Goal: Task Accomplishment & Management: Use online tool/utility

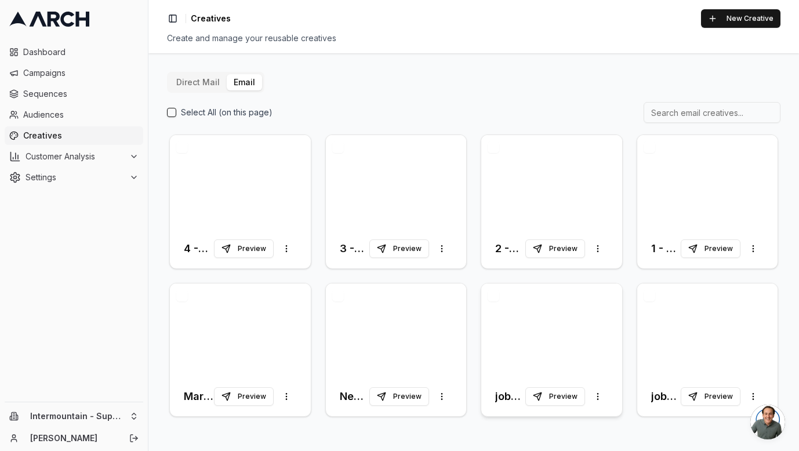
click at [552, 322] on div at bounding box center [551, 330] width 141 height 94
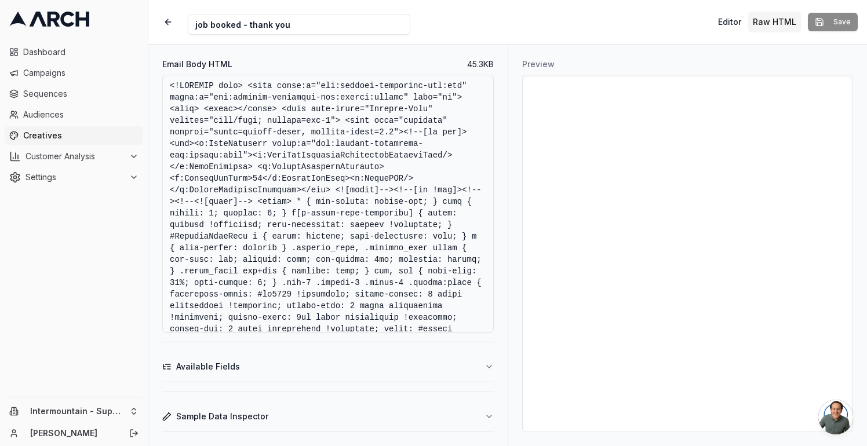
click at [798, 19] on div "Editor Raw HTML Save" at bounding box center [786, 22] width 144 height 21
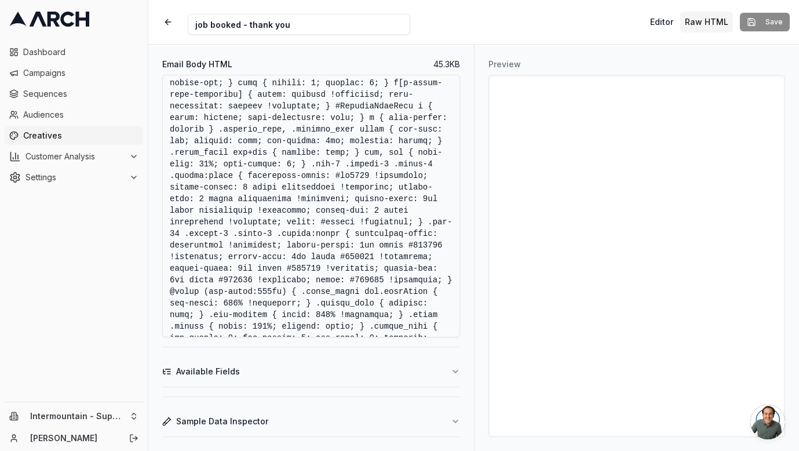
scroll to position [160, 0]
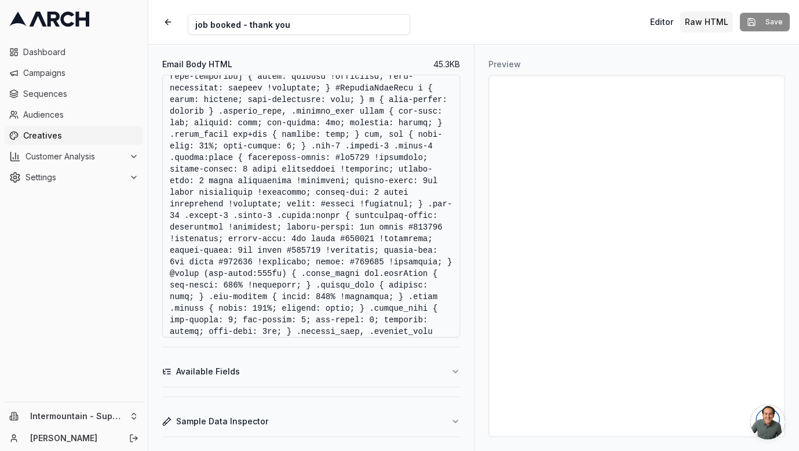
click at [414, 362] on button "Available Fields" at bounding box center [311, 371] width 298 height 30
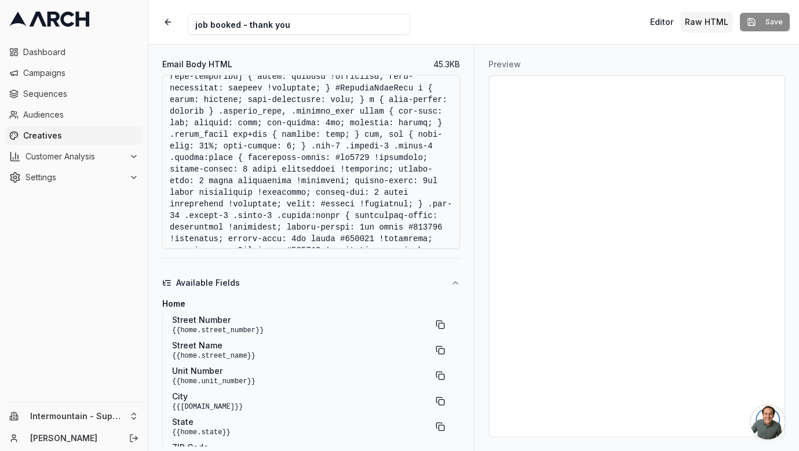
click at [442, 276] on button "Available Fields" at bounding box center [311, 283] width 298 height 30
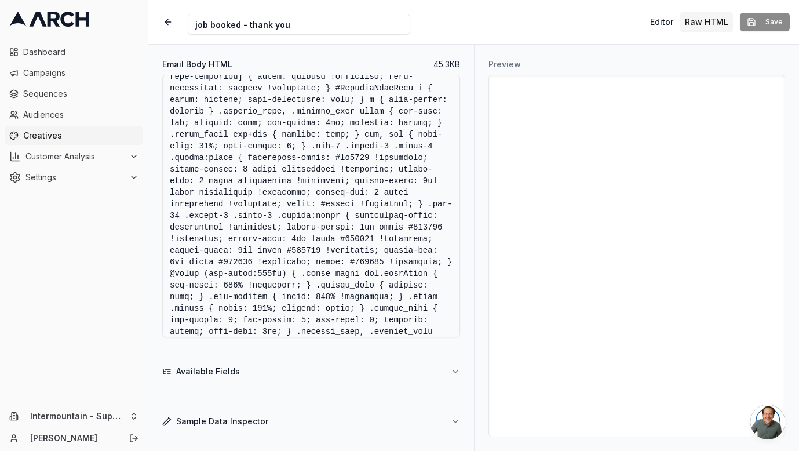
click at [758, 22] on div "Editor Raw HTML Save" at bounding box center [718, 22] width 144 height 21
click at [168, 17] on button "button" at bounding box center [168, 22] width 21 height 21
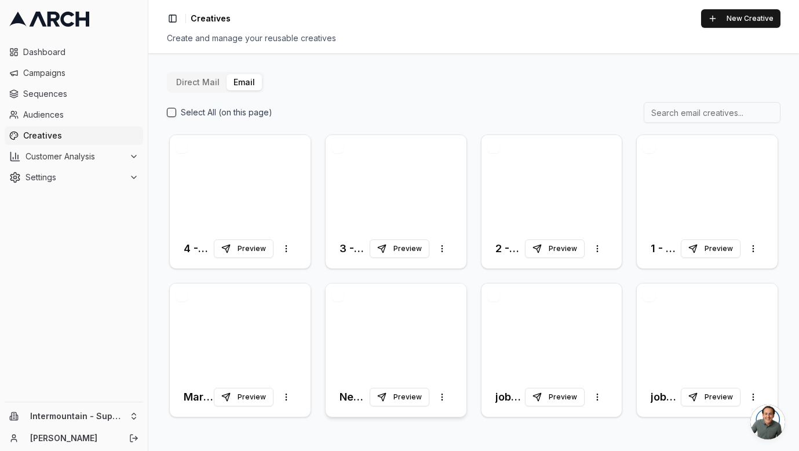
click at [417, 359] on div at bounding box center [396, 330] width 141 height 94
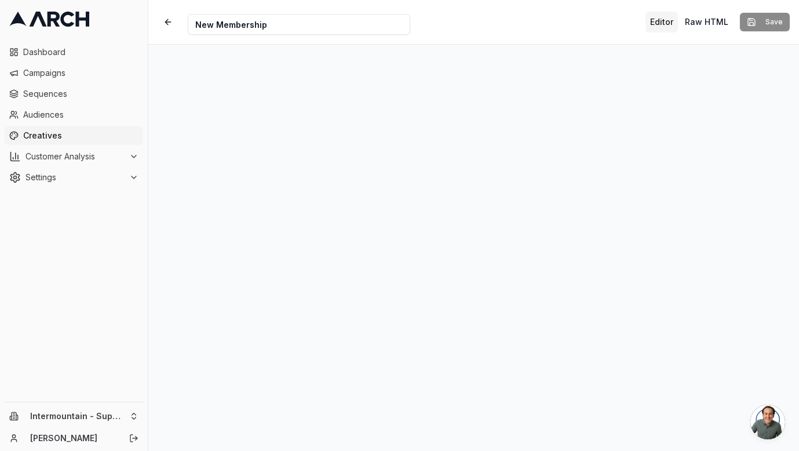
click at [770, 19] on div "Editor Raw HTML Save" at bounding box center [718, 22] width 144 height 21
click at [765, 19] on div "Editor Raw HTML Save" at bounding box center [718, 22] width 144 height 21
click at [755, 17] on div "Editor Raw HTML Save" at bounding box center [718, 22] width 144 height 21
